Goal: Task Accomplishment & Management: Manage account settings

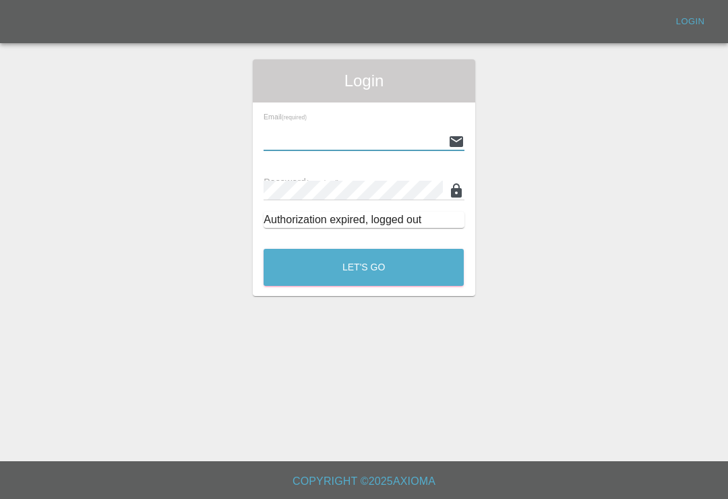
scroll to position [21, 0]
type input "[EMAIL_ADDRESS][DOMAIN_NAME]"
click at [363, 249] on button "Let's Go" at bounding box center [363, 267] width 200 height 37
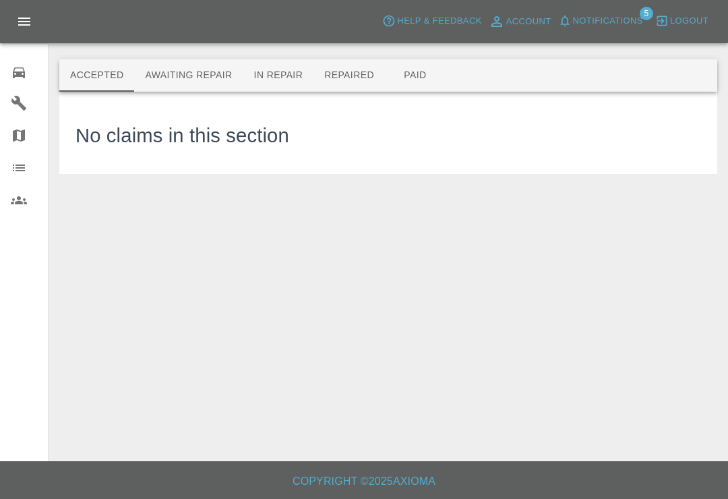
click at [584, 24] on span "Notifications" at bounding box center [608, 20] width 70 height 15
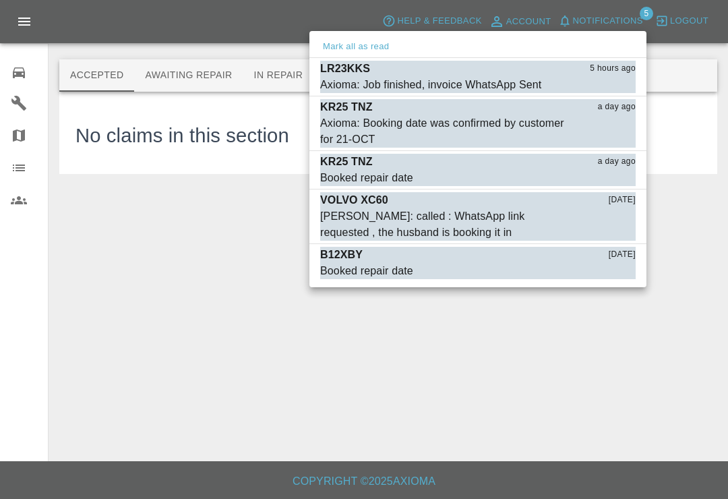
click at [619, 88] on button "Mark as read" at bounding box center [605, 84] width 59 height 15
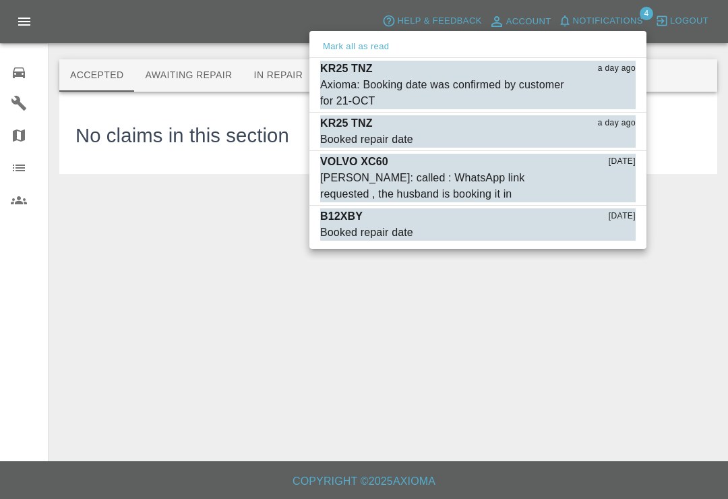
click at [361, 80] on div "Axioma: Booking date was confirmed by customer for 21-OCT" at bounding box center [444, 93] width 248 height 32
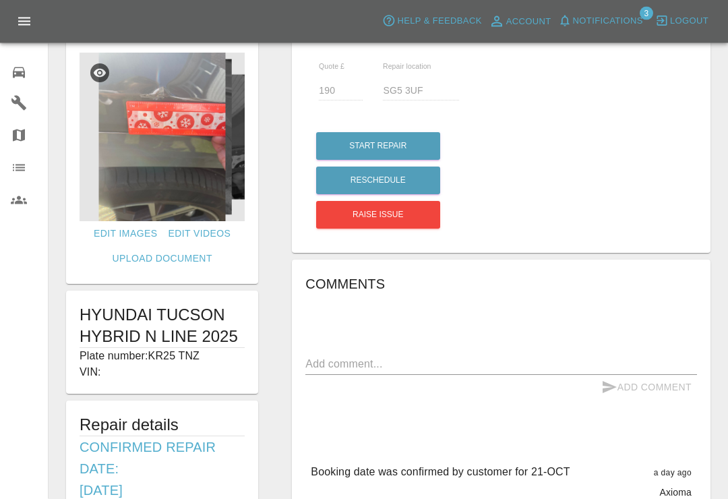
scroll to position [27, 0]
click at [576, 16] on span "Notifications" at bounding box center [608, 20] width 70 height 15
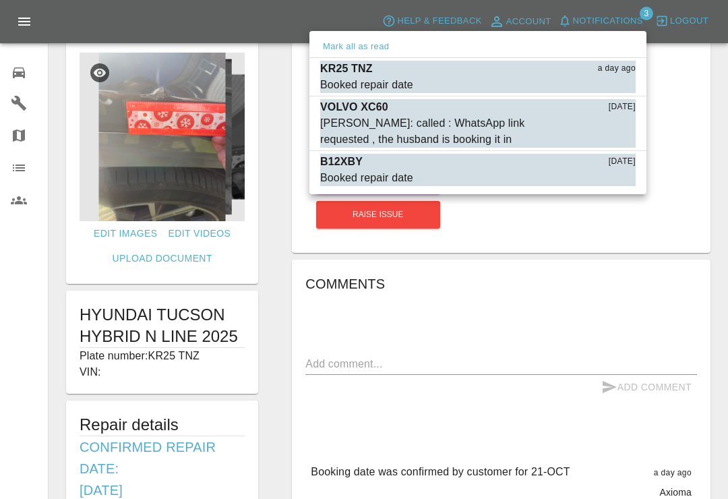
click at [391, 177] on div "Booked repair date" at bounding box center [366, 178] width 93 height 16
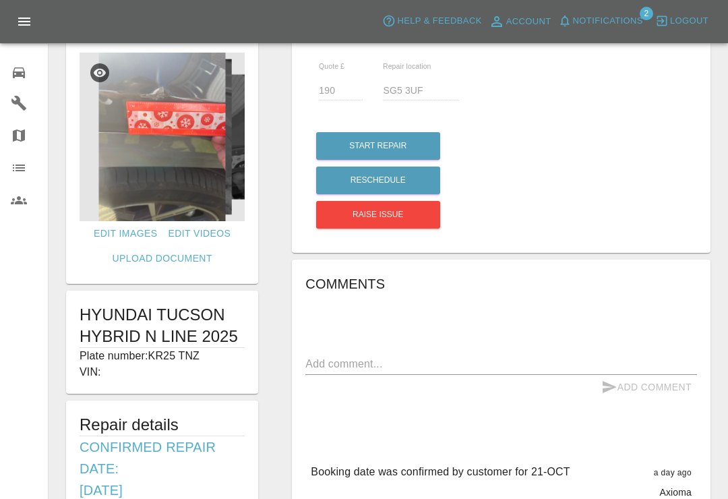
type input "135"
type input "LU2 8DT"
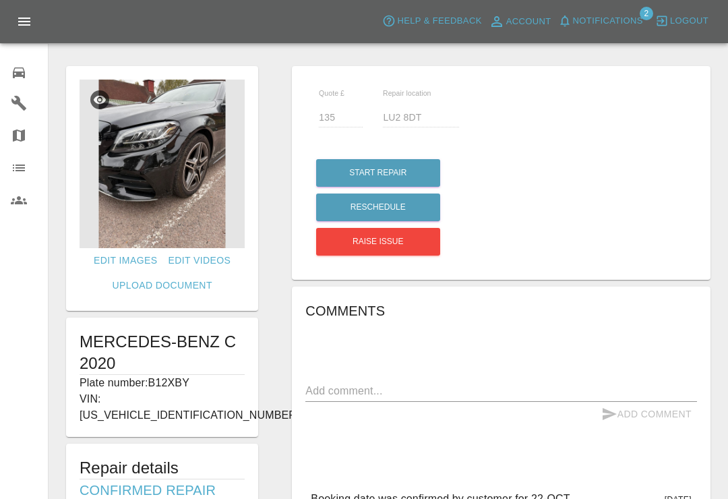
click at [15, 73] on icon at bounding box center [19, 73] width 16 height 16
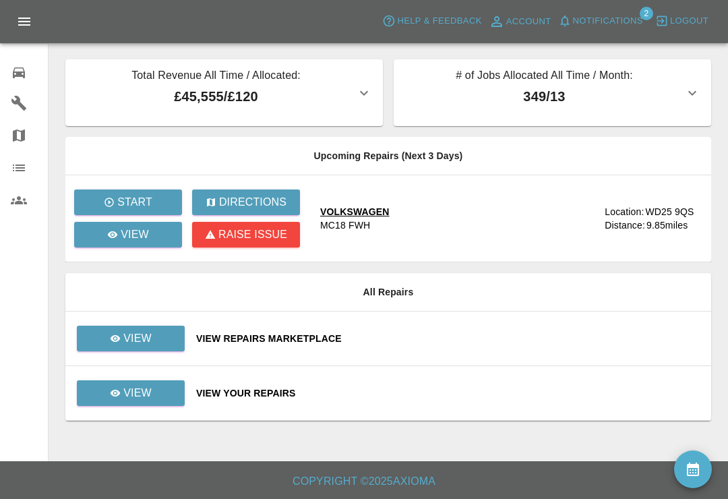
click at [354, 108] on div "Total Revenue All Time / Allocated: £45,555 / £120" at bounding box center [216, 92] width 280 height 51
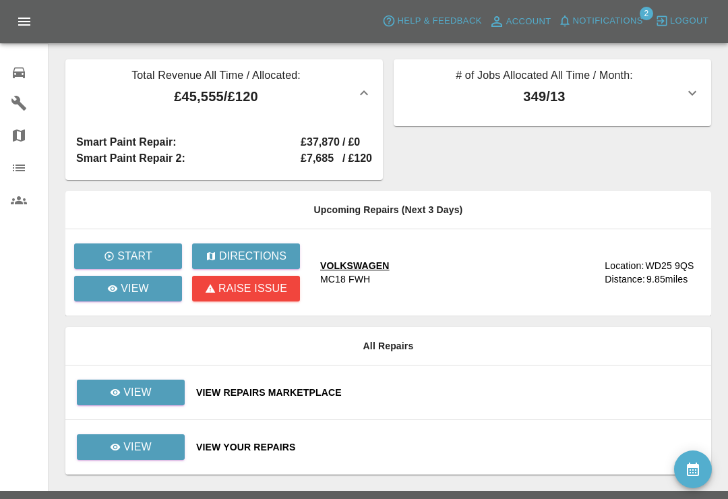
click at [668, 158] on div "Total Revenue All Time / Allocated: £45,555 / £120 Smart Paint Repair : £37,870…" at bounding box center [387, 119] width 645 height 121
click at [668, 156] on div "Total Revenue All Time / Allocated: £45,555 / £120 Smart Paint Repair : £37,870…" at bounding box center [387, 119] width 645 height 121
click at [40, 179] on link "Organization" at bounding box center [24, 168] width 48 height 32
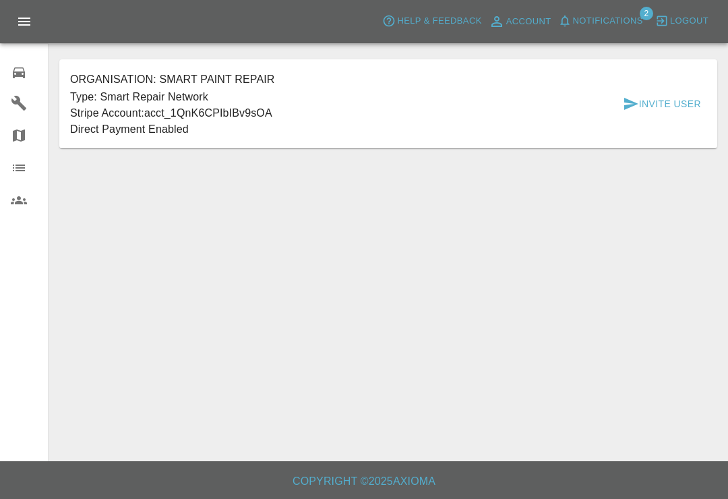
click at [669, 157] on main "Organisation: Smart Paint Repair Type: Smart Repair Network Stripe Account: acc…" at bounding box center [364, 230] width 728 height 461
click at [12, 71] on icon at bounding box center [19, 73] width 16 height 16
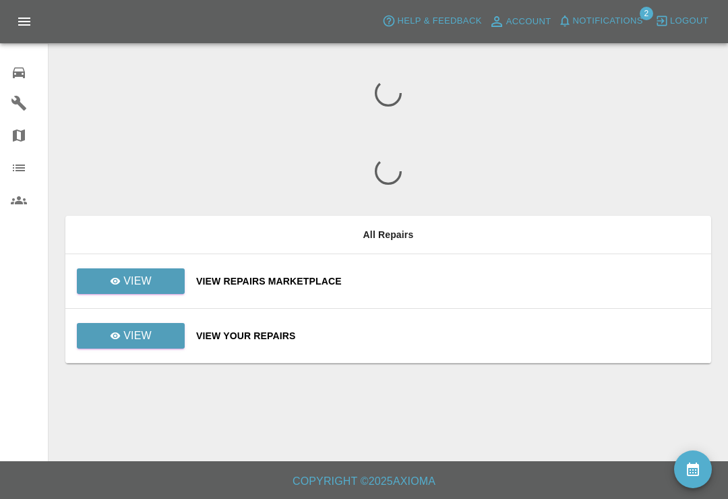
click at [12, 70] on icon at bounding box center [19, 73] width 16 height 16
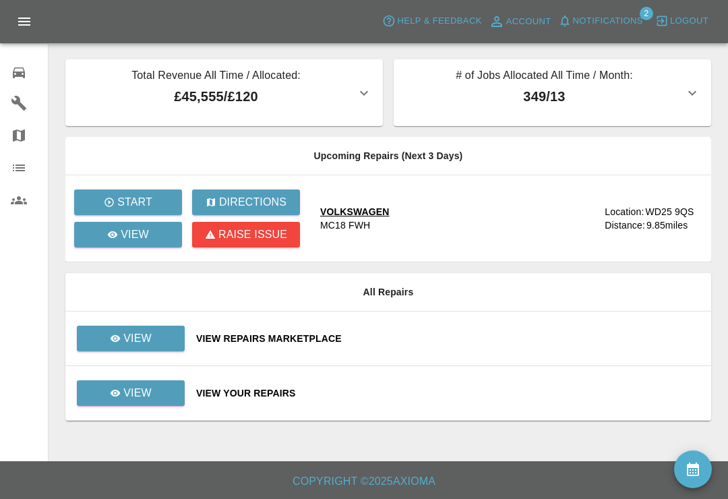
click at [24, 77] on icon at bounding box center [19, 72] width 12 height 11
click at [699, 468] on icon "availability" at bounding box center [693, 469] width 16 height 16
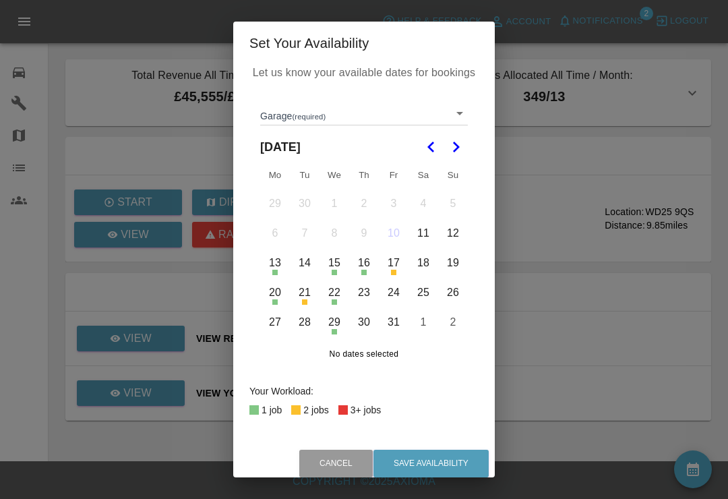
click at [465, 104] on body "Axioma Help & Feedback Account Notifications 2 Logout 0 Repair home Garages Map…" at bounding box center [364, 249] width 728 height 499
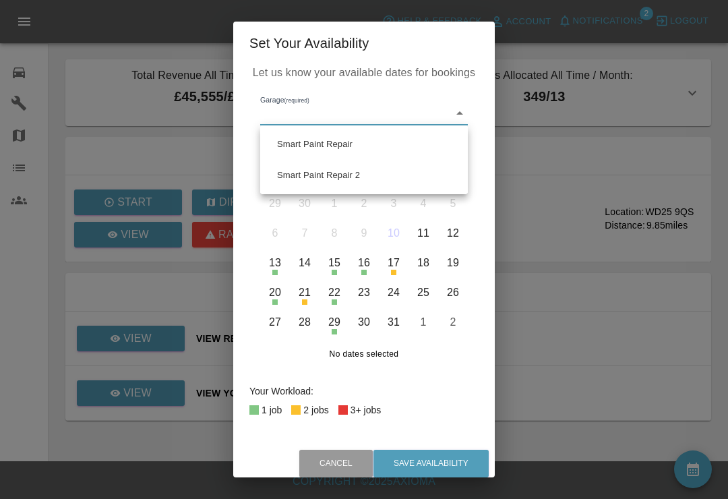
click at [416, 147] on li "Smart Paint Repair" at bounding box center [363, 144] width 201 height 31
type input "679a0979904d91245c525316"
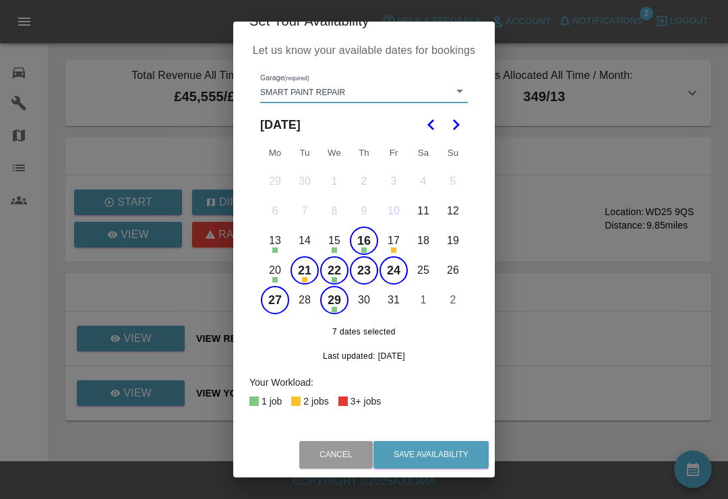
scroll to position [21, 0]
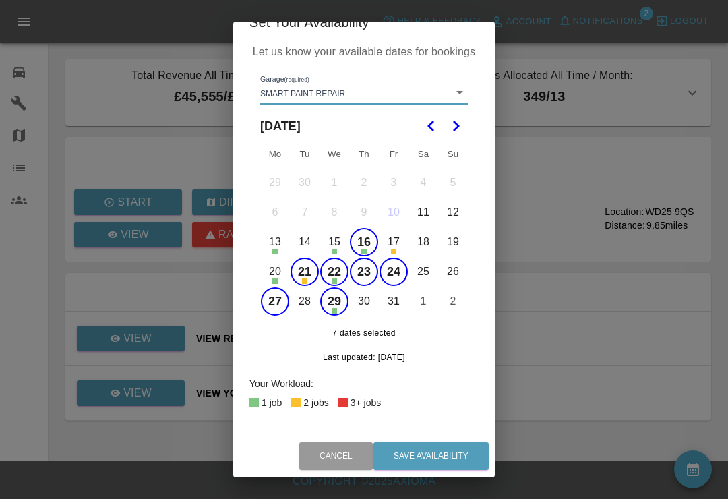
click at [368, 245] on button "16" at bounding box center [364, 242] width 28 height 28
click at [307, 271] on button "21" at bounding box center [304, 271] width 28 height 28
click at [338, 276] on button "22" at bounding box center [334, 271] width 28 height 28
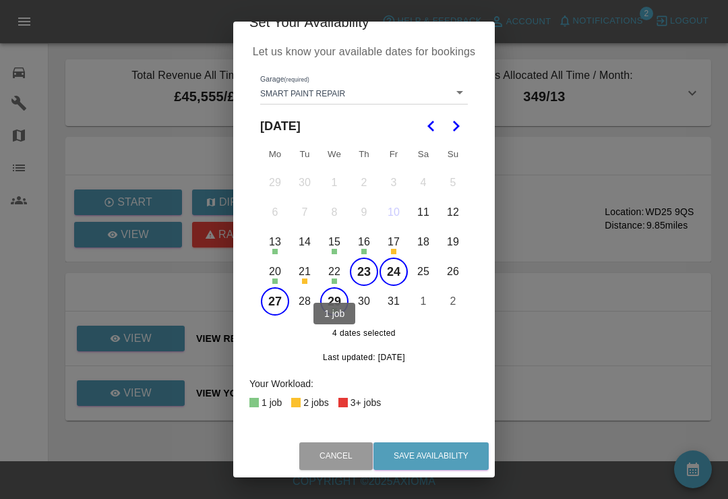
click at [342, 274] on button "22" at bounding box center [334, 271] width 28 height 28
click at [332, 307] on button "29" at bounding box center [334, 301] width 28 height 28
click at [462, 458] on button "Save Availability" at bounding box center [430, 456] width 115 height 28
